Goal: Find specific page/section: Find specific page/section

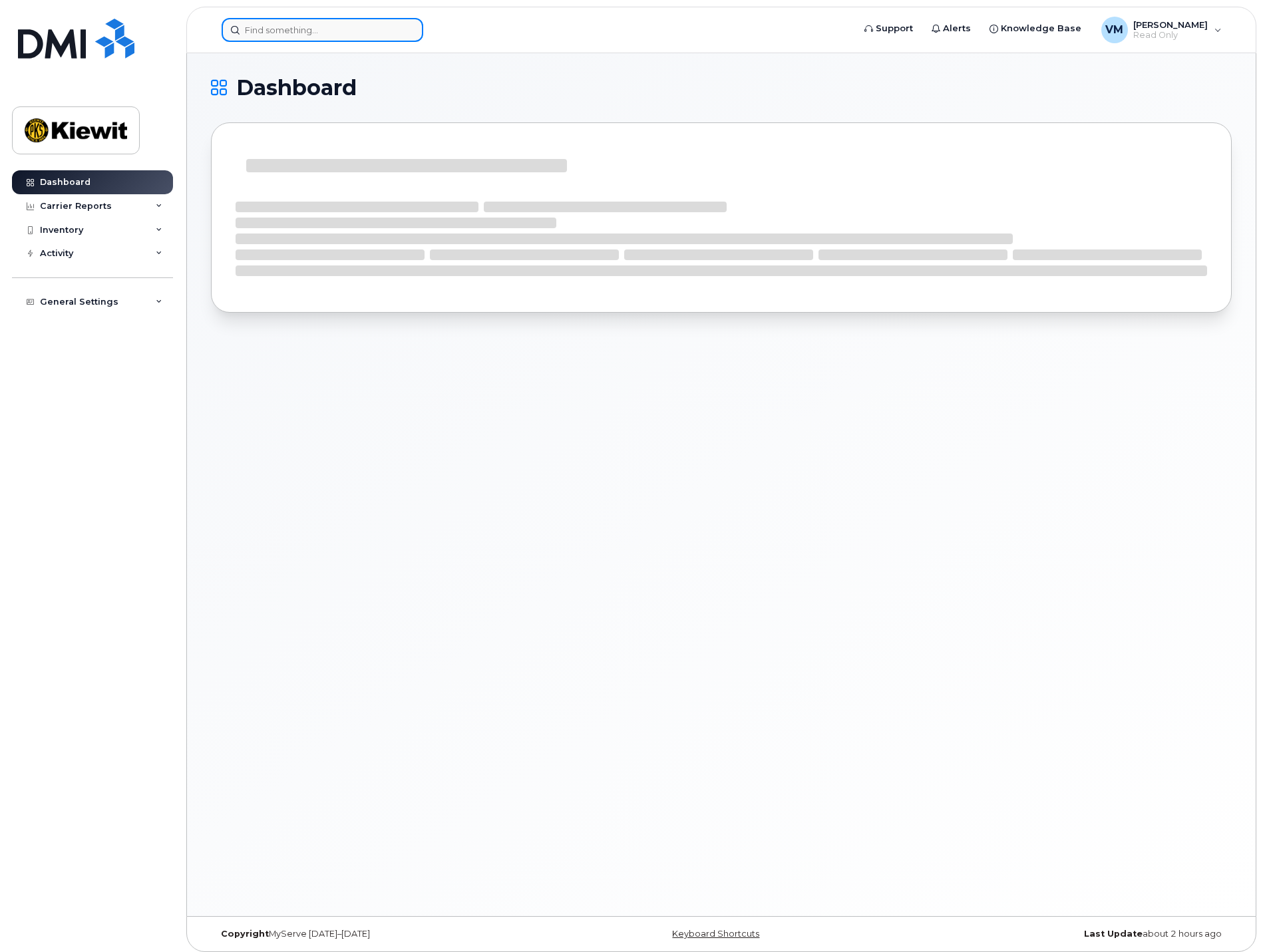
click at [319, 38] on input at bounding box center [322, 30] width 202 height 24
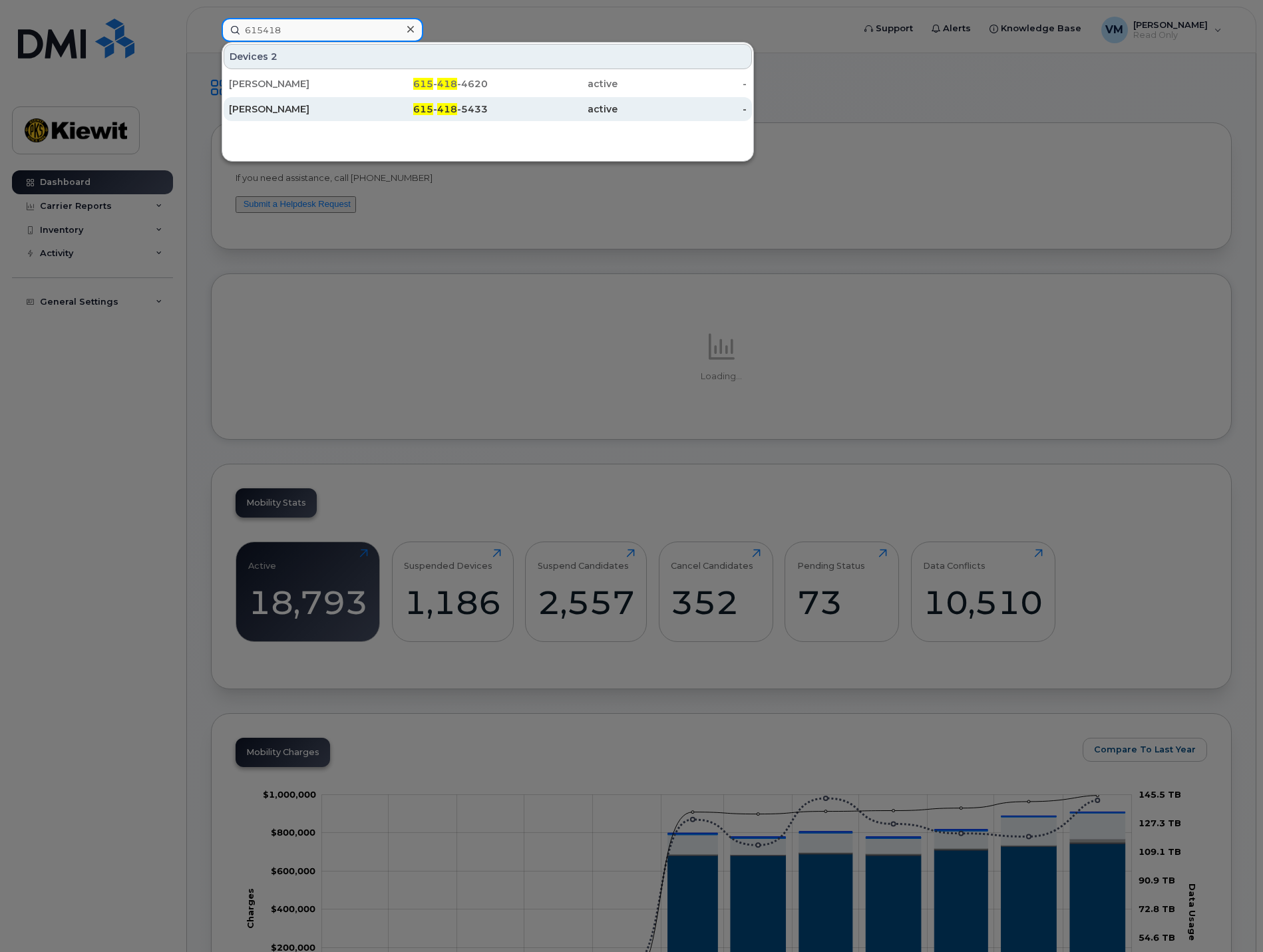
type input "615418"
click at [291, 106] on div "[PERSON_NAME]" at bounding box center [294, 109] width 130 height 13
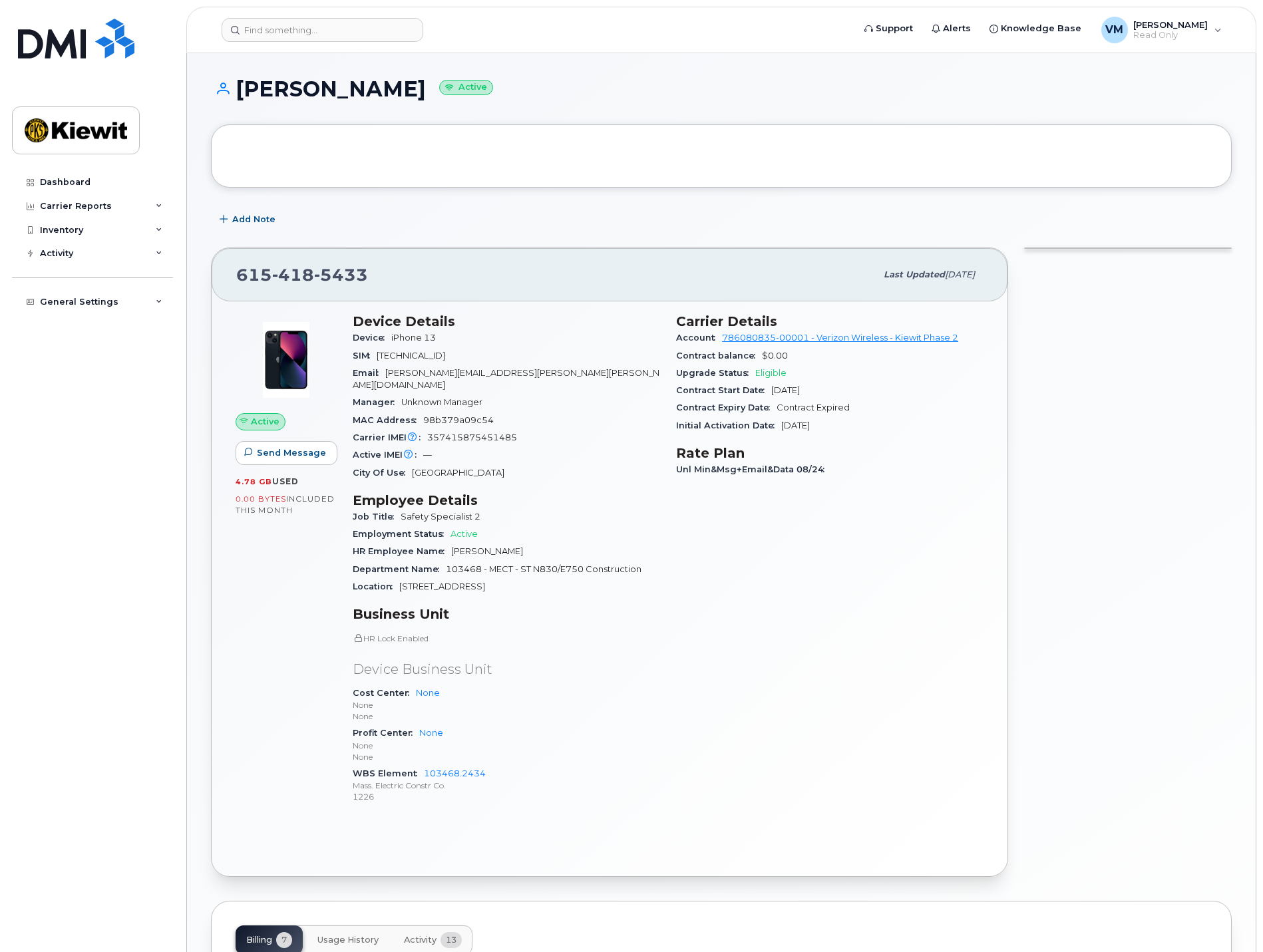
click at [1084, 486] on div at bounding box center [1128, 562] width 224 height 646
click at [1146, 22] on span "[PERSON_NAME]" at bounding box center [1170, 24] width 75 height 11
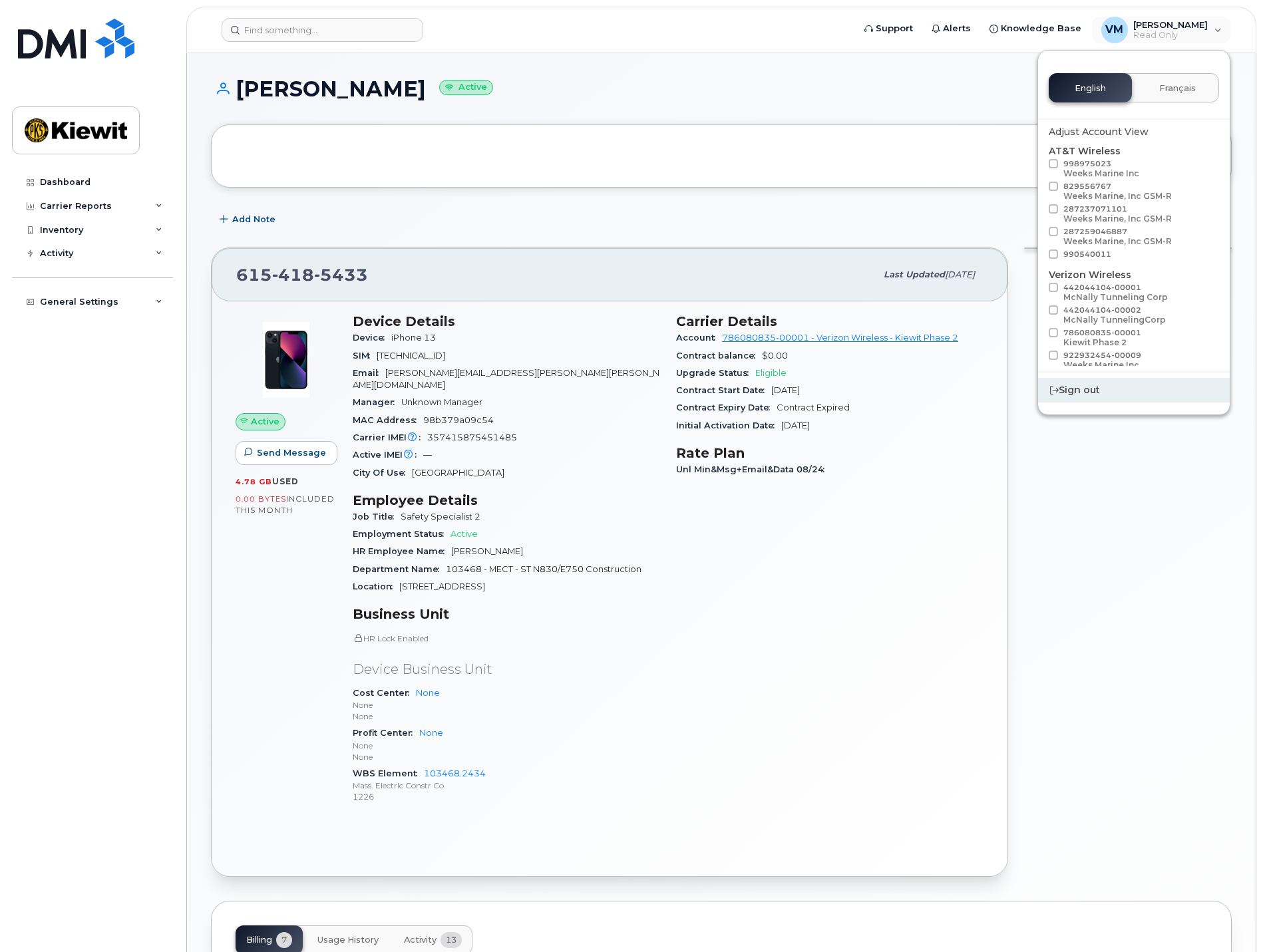
click at [1095, 392] on div "Sign out" at bounding box center [1134, 390] width 192 height 25
